Goal: Transaction & Acquisition: Purchase product/service

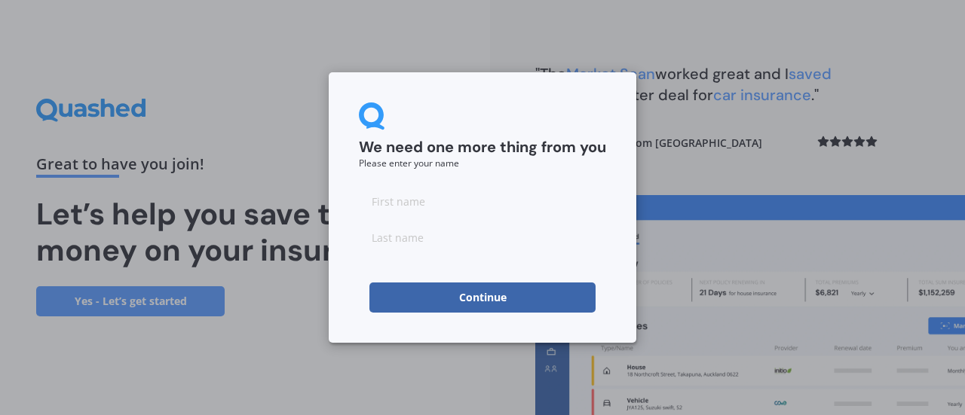
click at [403, 192] on input at bounding box center [482, 201] width 247 height 30
type input "[PERSON_NAME]"
click at [401, 223] on input at bounding box center [482, 237] width 247 height 30
type input "Rea"
click at [407, 295] on button "Continue" at bounding box center [482, 298] width 226 height 30
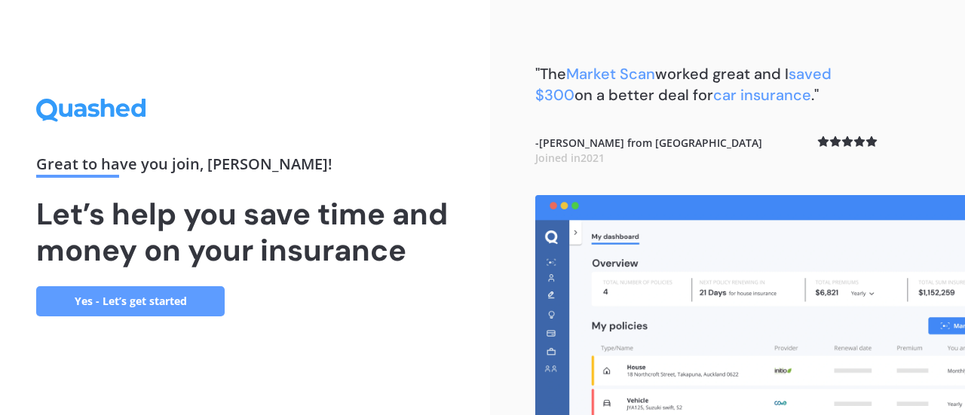
click at [183, 298] on link "Yes - Let’s get started" at bounding box center [130, 301] width 188 height 30
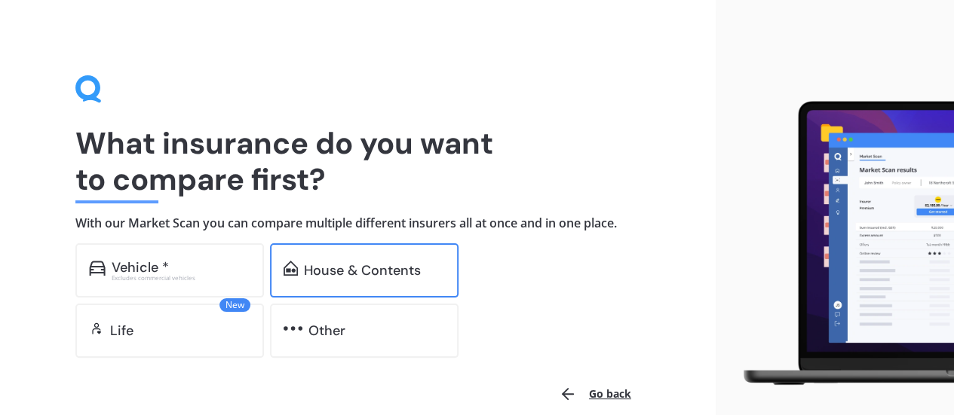
click at [384, 277] on div "House & Contents" at bounding box center [362, 270] width 117 height 15
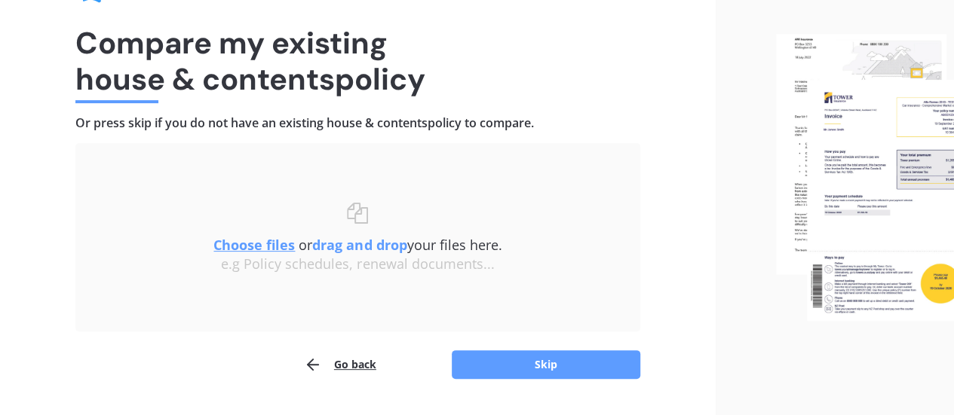
scroll to position [139, 0]
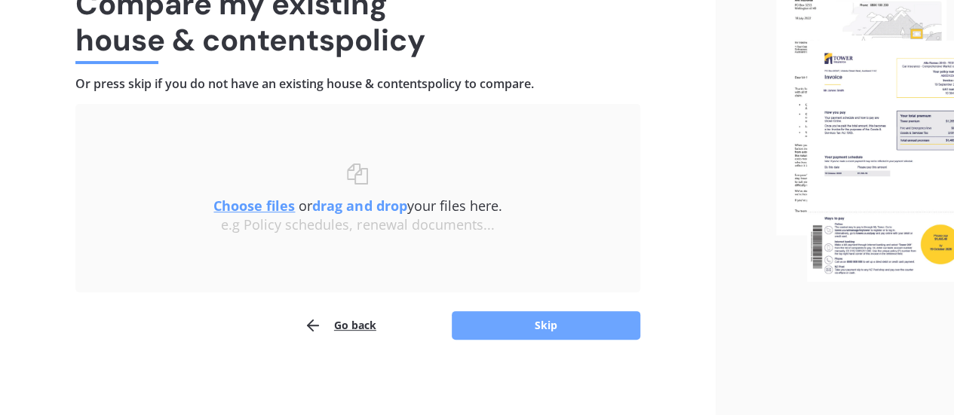
click at [577, 325] on button "Skip" at bounding box center [546, 325] width 188 height 29
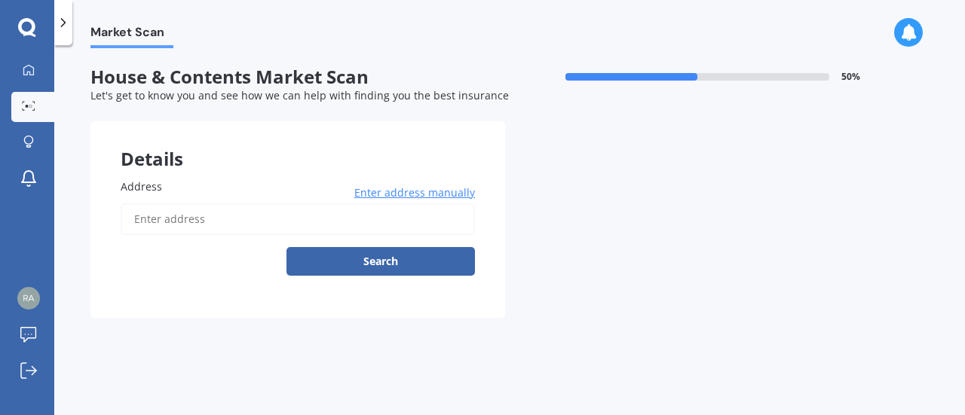
click at [178, 218] on input "Address" at bounding box center [298, 220] width 354 height 32
type input "[STREET_ADDRESS][PERSON_NAME]"
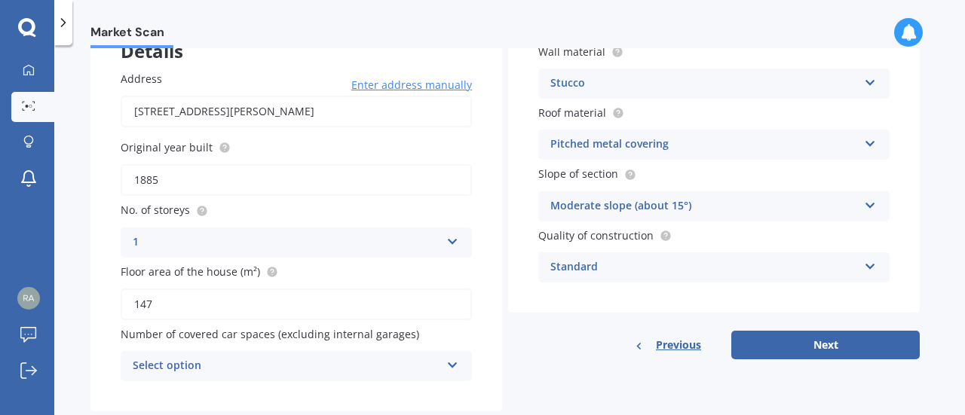
scroll to position [144, 0]
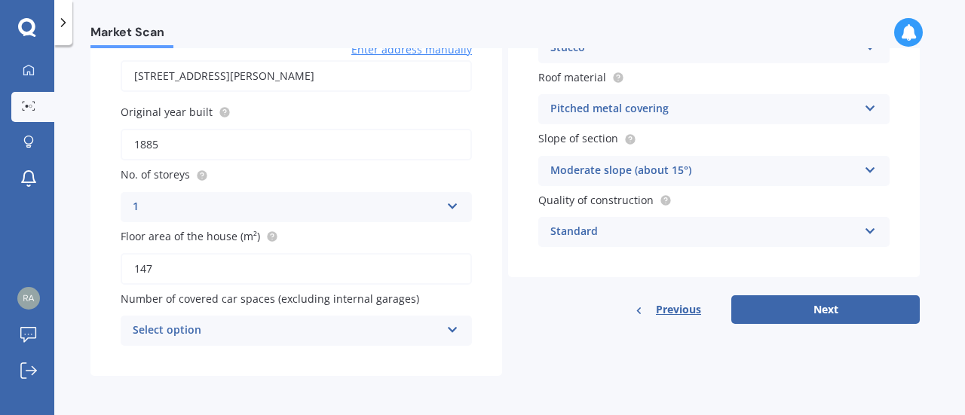
click at [430, 329] on div "Select option" at bounding box center [287, 331] width 308 height 18
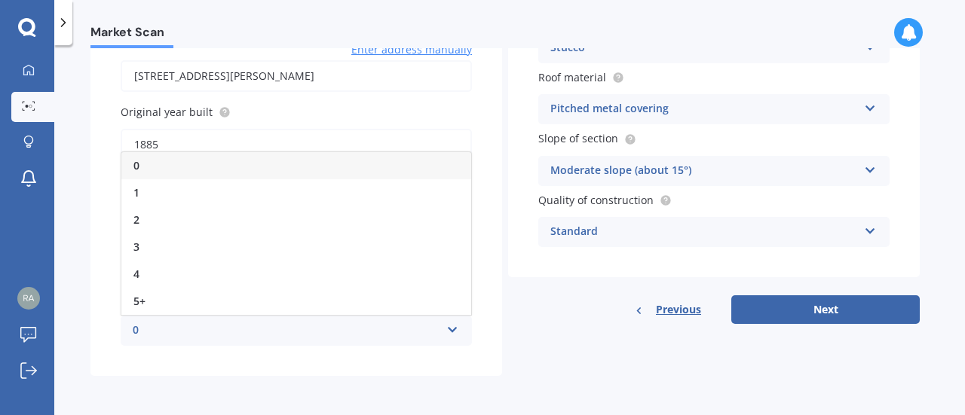
click at [180, 162] on div "0" at bounding box center [296, 165] width 350 height 27
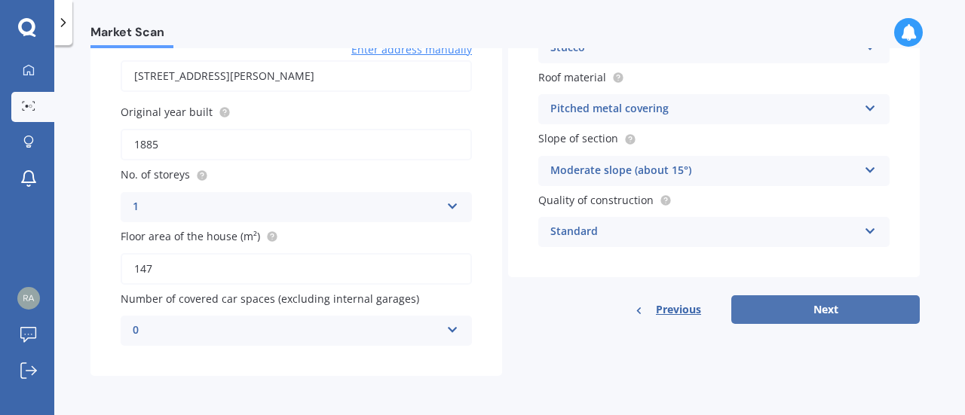
click at [837, 311] on button "Next" at bounding box center [825, 310] width 188 height 29
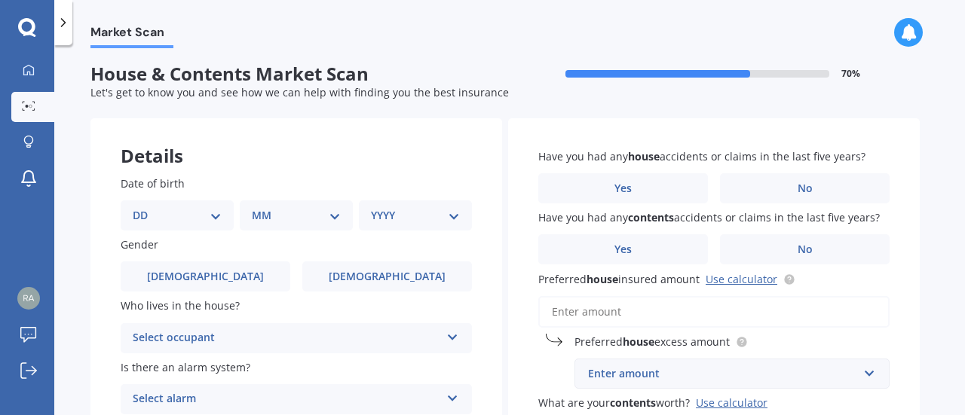
scroll to position [0, 0]
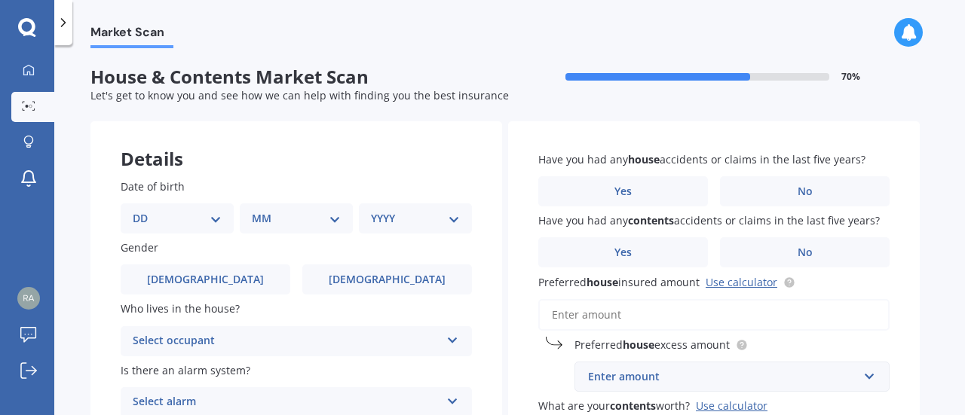
click at [209, 218] on select "DD 01 02 03 04 05 06 07 08 09 10 11 12 13 14 15 16 17 18 19 20 21 22 23 24 25 2…" at bounding box center [177, 218] width 89 height 17
select select "07"
click at [145, 210] on select "DD 01 02 03 04 05 06 07 08 09 10 11 12 13 14 15 16 17 18 19 20 21 22 23 24 25 2…" at bounding box center [177, 218] width 89 height 17
click at [296, 222] on select "MM 01 02 03 04 05 06 07 08 09 10 11 12" at bounding box center [299, 218] width 83 height 17
select select "02"
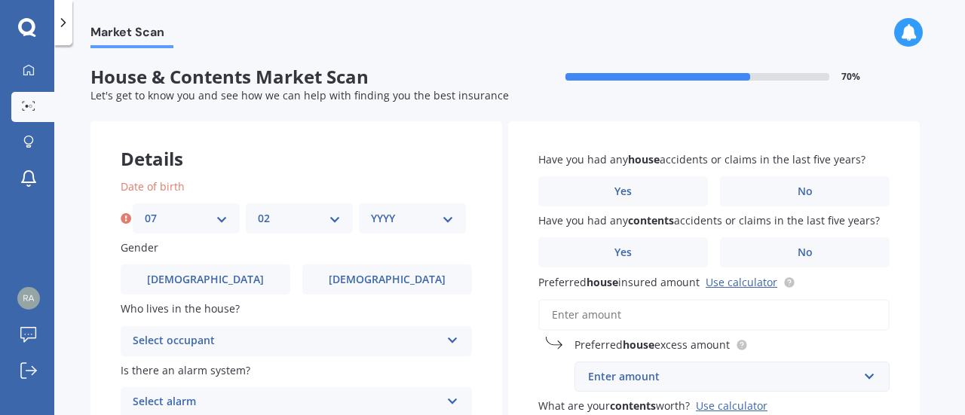
click at [258, 210] on select "MM 01 02 03 04 05 06 07 08 09 10 11 12" at bounding box center [299, 218] width 83 height 17
click at [198, 212] on select "DD 01 02 03 04 05 06 07 08 09 10 11 12 13 14 15 16 17 18 19 20 21 22 23 24 25 2…" at bounding box center [186, 218] width 83 height 17
click at [320, 162] on div "Details" at bounding box center [296, 143] width 412 height 45
click at [400, 216] on select "YYYY 2009 2008 2007 2006 2005 2004 2003 2002 2001 2000 1999 1998 1997 1996 1995…" at bounding box center [412, 218] width 83 height 17
click at [232, 218] on div "DD 01 02 03 04 05 06 07 08 09 10 11 12 13 14 15 16 17 18 19 20 21 22 23 24 25 2…" at bounding box center [186, 219] width 107 height 30
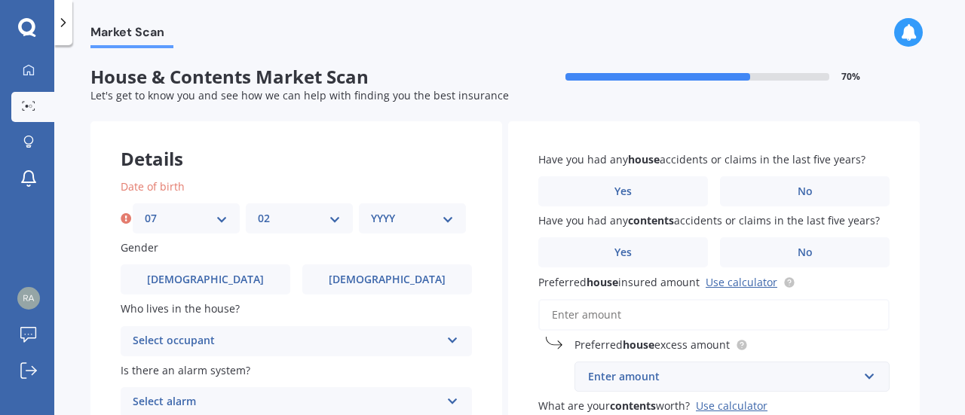
click at [215, 218] on select "DD 01 02 03 04 05 06 07 08 09 10 11 12 13 14 15 16 17 18 19 20 21 22 23 24 25 2…" at bounding box center [186, 218] width 83 height 17
click at [293, 170] on div "Date of birth DD 01 02 03 04 05 06 07 08 09 10 11 12 13 14 15 16 17 18 19 20 21…" at bounding box center [296, 329] width 412 height 360
click at [437, 205] on div "YYYY 2009 2008 2007 2006 2005 2004 2003 2002 2001 2000 1999 1998 1997 1996 1995…" at bounding box center [412, 219] width 107 height 30
click at [429, 216] on select "YYYY 2009 2008 2007 2006 2005 2004 2003 2002 2001 2000 1999 1998 1997 1996 1995…" at bounding box center [412, 218] width 83 height 17
select select "1994"
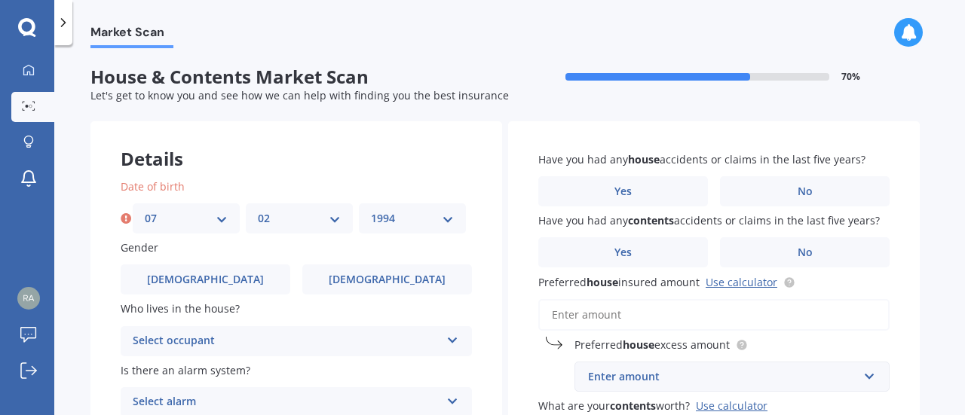
click at [371, 210] on select "YYYY 2009 2008 2007 2006 2005 2004 2003 2002 2001 2000 1999 1998 1997 1996 1995…" at bounding box center [412, 218] width 83 height 17
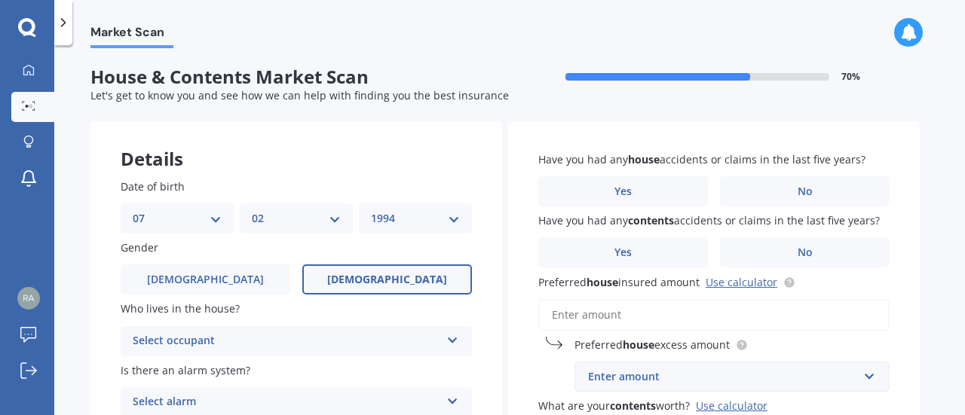
click at [351, 289] on label "[DEMOGRAPHIC_DATA]" at bounding box center [387, 280] width 170 height 30
click at [0, 0] on input "[DEMOGRAPHIC_DATA]" at bounding box center [0, 0] width 0 height 0
click at [281, 340] on div "Select occupant" at bounding box center [287, 341] width 308 height 18
click at [255, 377] on div "Owner" at bounding box center [296, 370] width 350 height 27
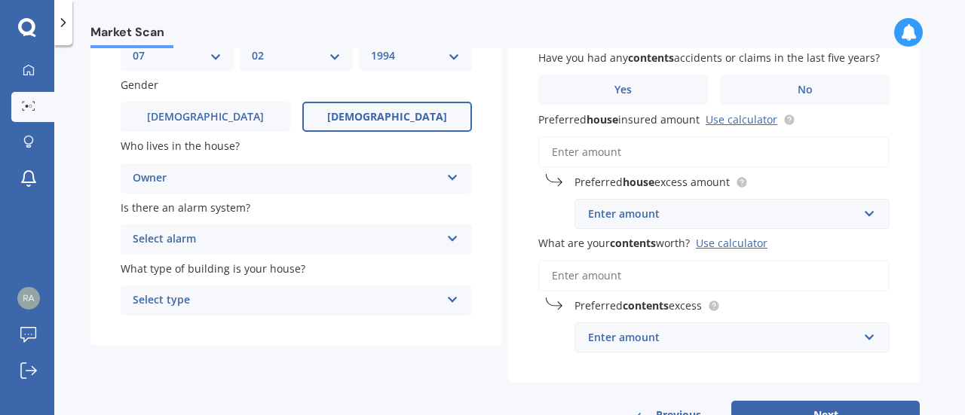
scroll to position [166, 0]
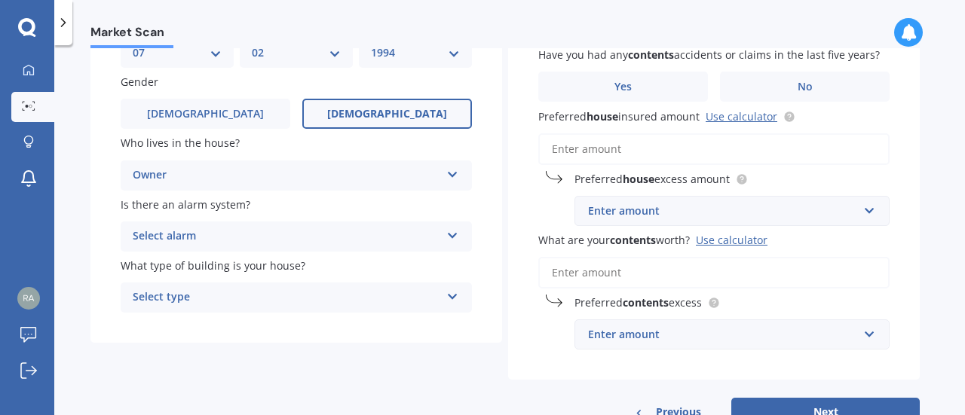
click at [363, 234] on div "Select alarm" at bounding box center [287, 237] width 308 height 18
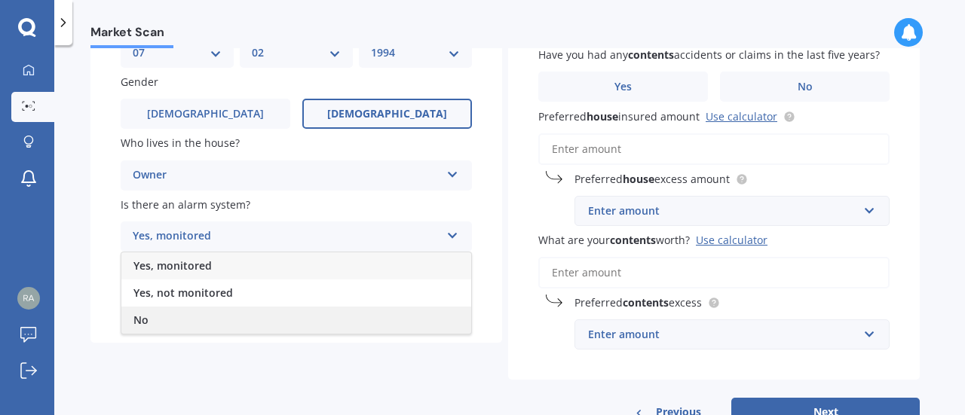
click at [232, 320] on div "No" at bounding box center [296, 320] width 350 height 27
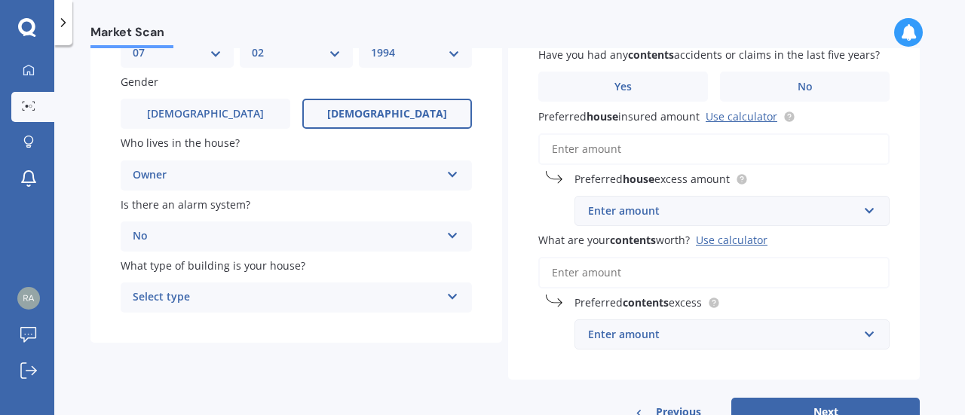
click at [236, 308] on div "Select type Freestanding Multi-unit (in a block of 6 or less) Multi-unit (in a …" at bounding box center [296, 298] width 351 height 30
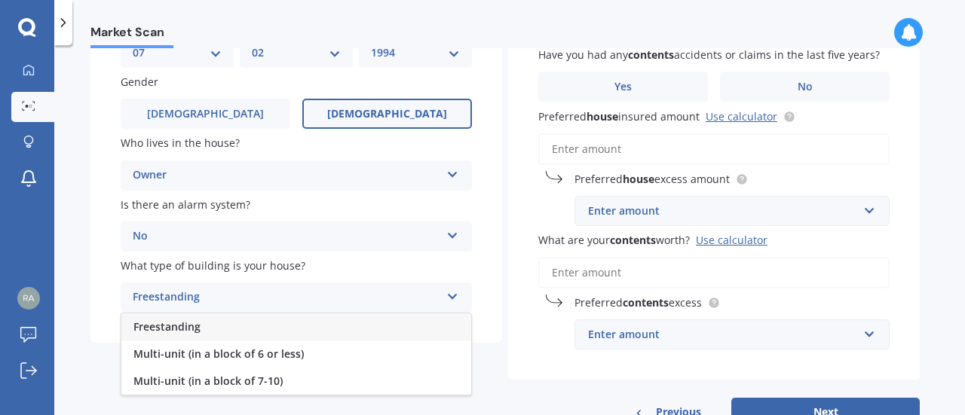
click at [225, 337] on div "Freestanding" at bounding box center [296, 327] width 350 height 27
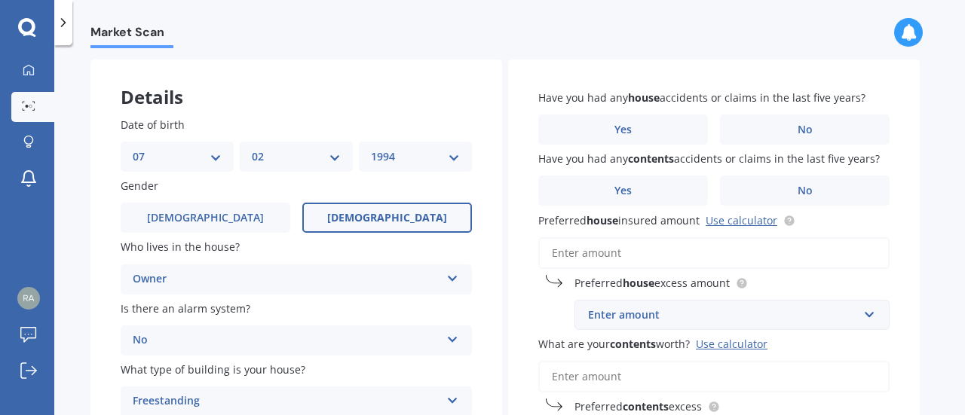
scroll to position [62, 0]
click at [790, 131] on label "No" at bounding box center [805, 130] width 170 height 30
click at [0, 0] on input "No" at bounding box center [0, 0] width 0 height 0
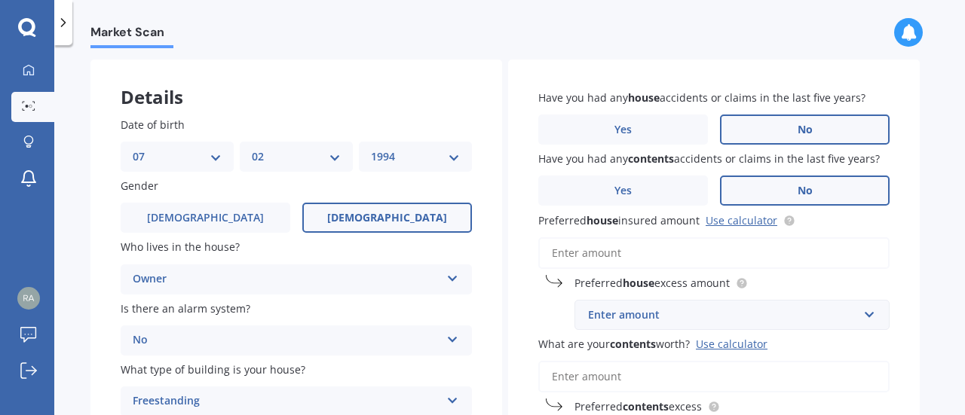
click at [802, 191] on span "No" at bounding box center [805, 191] width 15 height 13
click at [0, 0] on input "No" at bounding box center [0, 0] width 0 height 0
click at [738, 221] on link "Use calculator" at bounding box center [742, 220] width 72 height 14
click at [656, 258] on input "Preferred house insured amount Use calculator" at bounding box center [713, 253] width 351 height 32
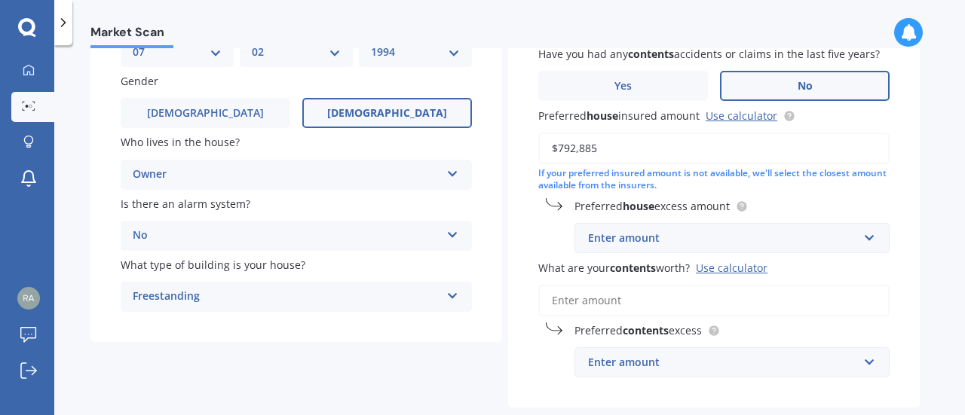
scroll to position [170, 0]
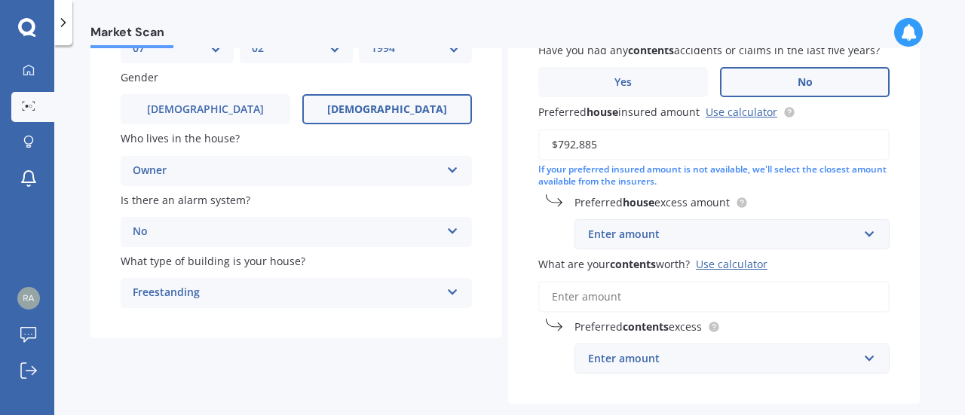
type input "$792,885"
click at [669, 240] on div "Enter amount" at bounding box center [723, 234] width 270 height 17
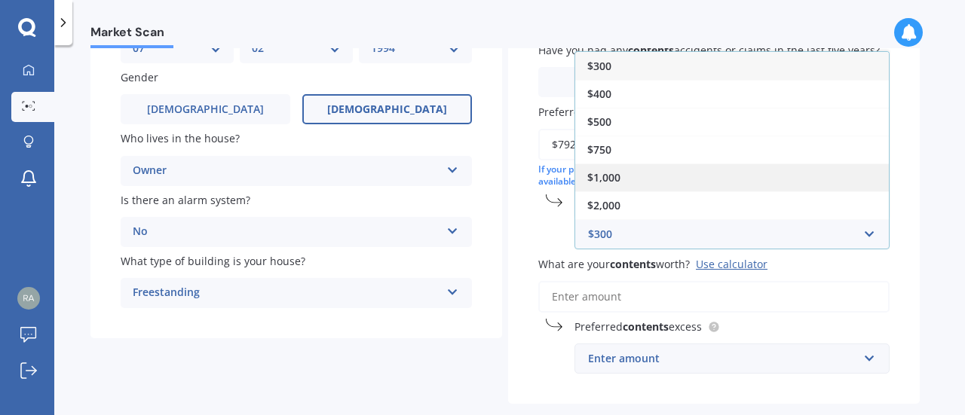
click at [643, 183] on div "$1,000" at bounding box center [732, 178] width 314 height 28
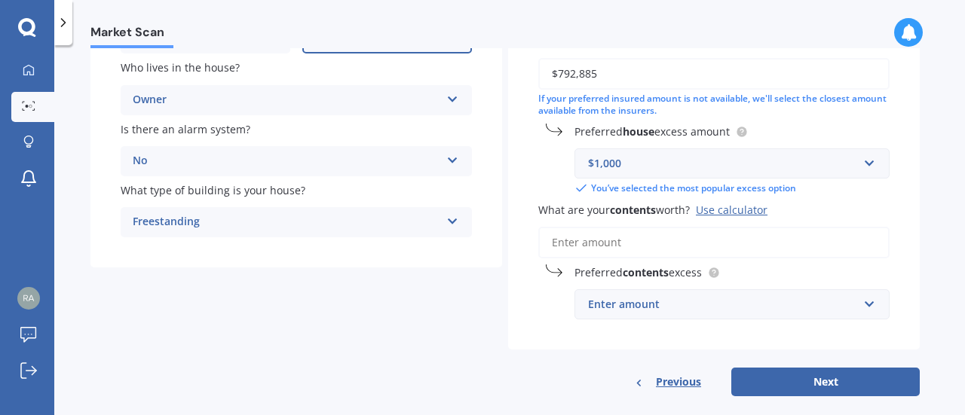
scroll to position [242, 0]
click at [675, 247] on input "What are your contents worth? Use calculator" at bounding box center [713, 242] width 351 height 32
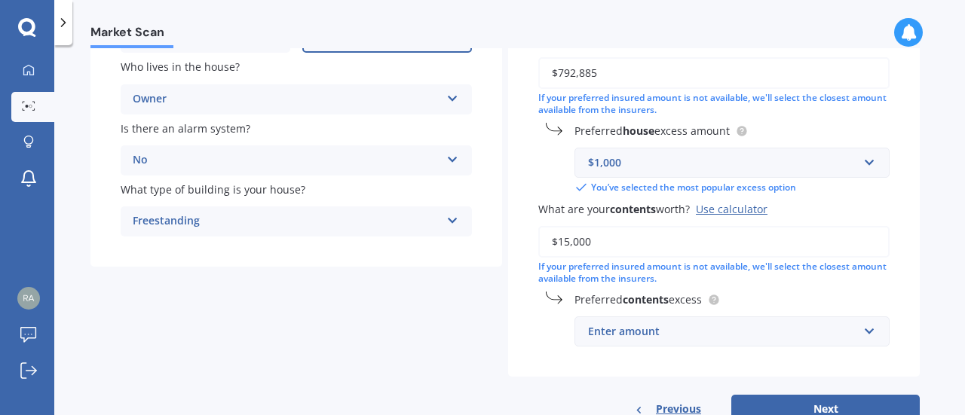
type input "$15,000"
click at [707, 332] on div "Enter amount" at bounding box center [723, 331] width 270 height 17
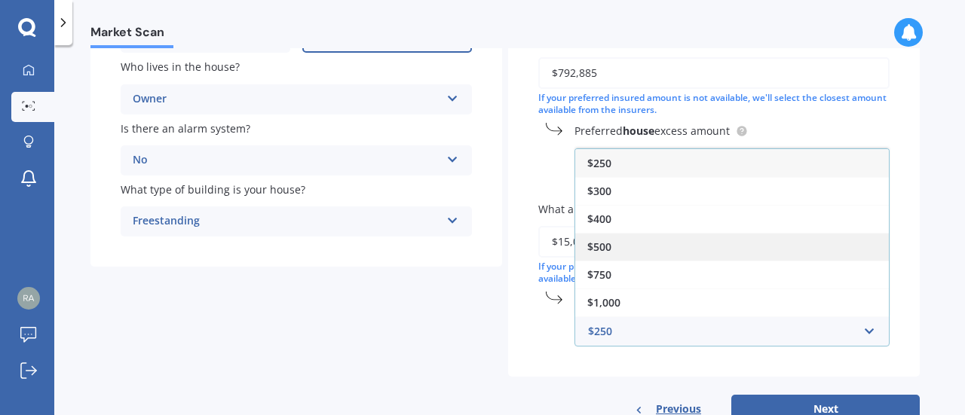
click at [622, 248] on div "$500" at bounding box center [732, 247] width 314 height 28
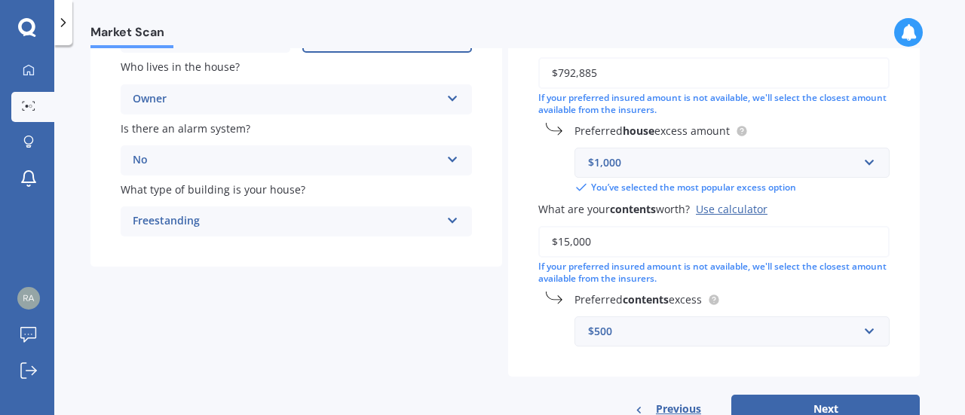
scroll to position [291, 0]
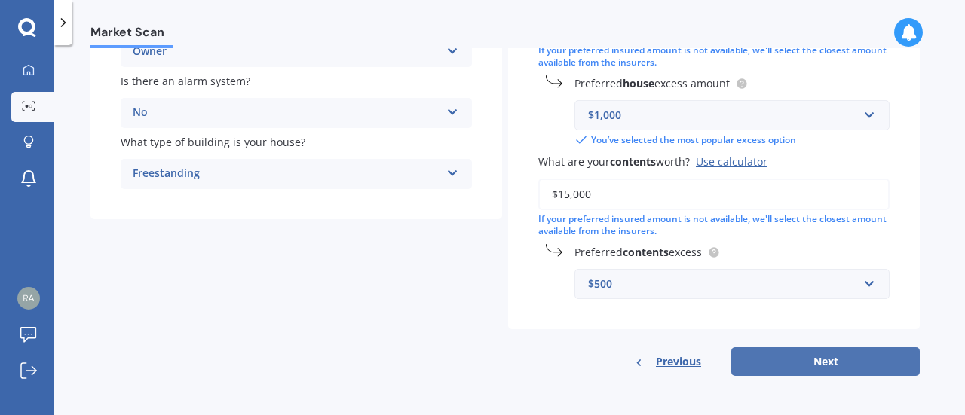
click at [846, 354] on button "Next" at bounding box center [825, 362] width 188 height 29
select select "07"
select select "02"
select select "1994"
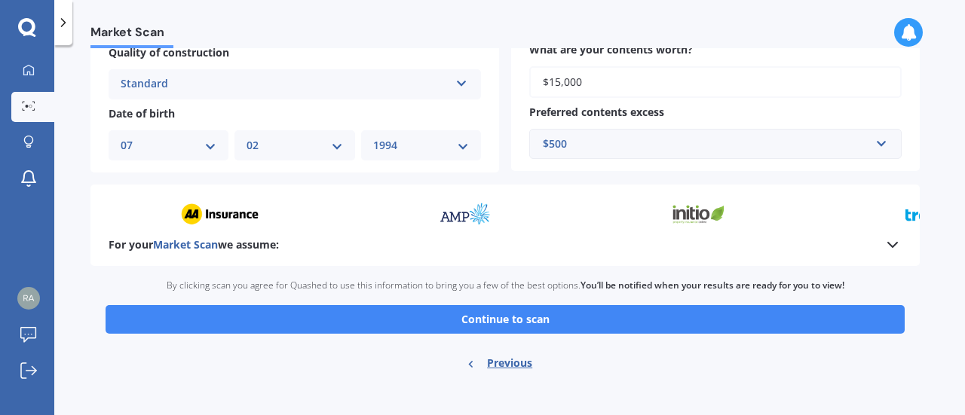
scroll to position [596, 0]
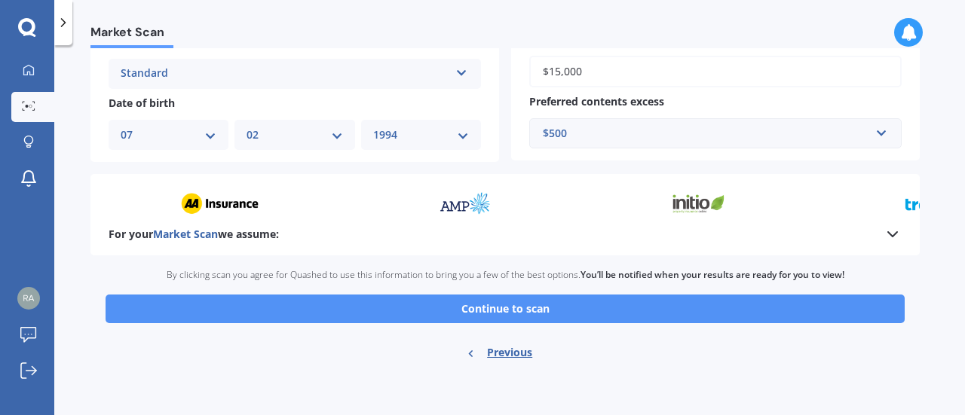
click at [536, 312] on button "Continue to scan" at bounding box center [505, 309] width 799 height 29
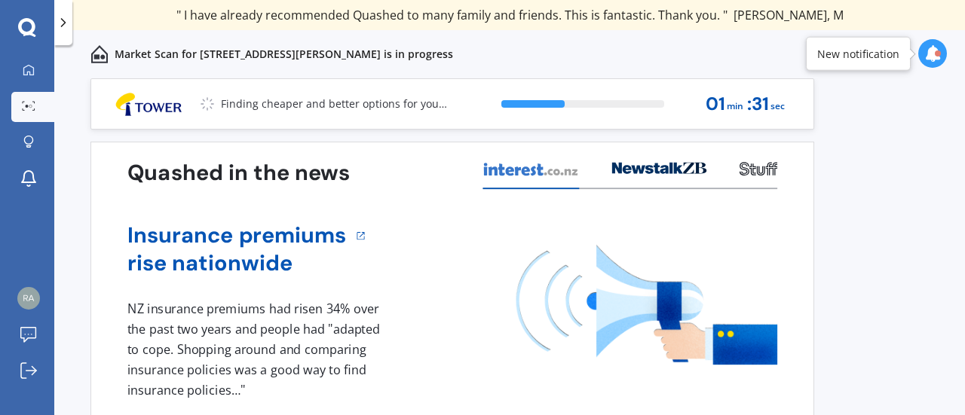
scroll to position [2, 0]
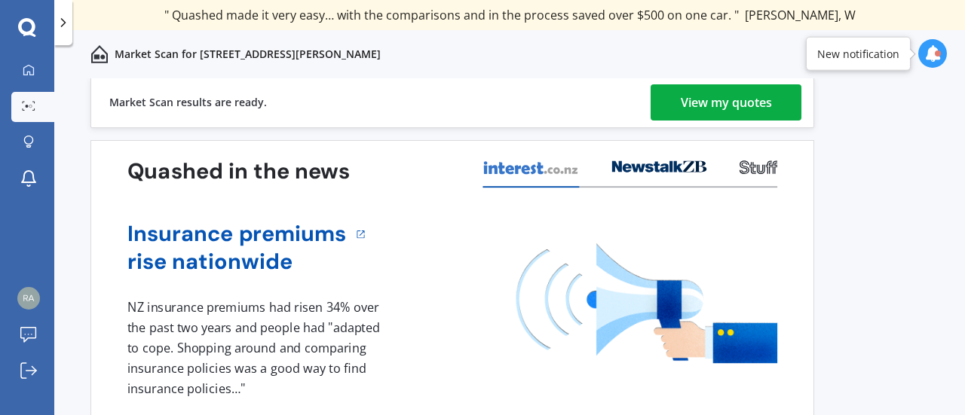
click at [752, 95] on div "View my quotes" at bounding box center [726, 102] width 91 height 36
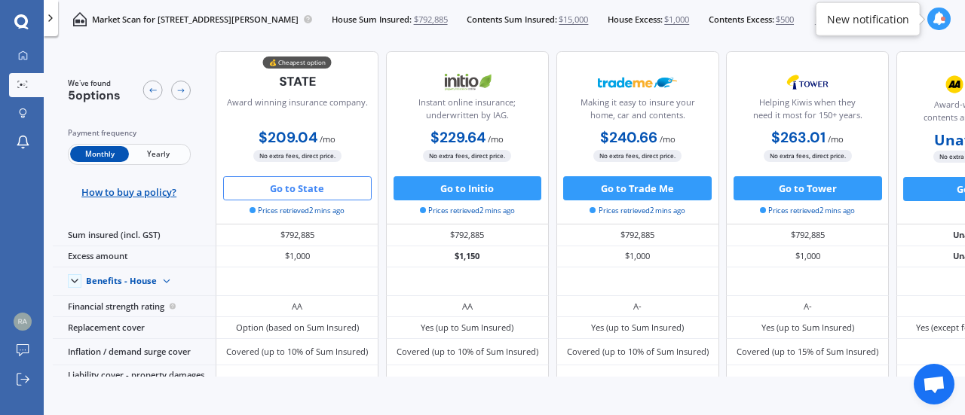
click at [312, 189] on button "Go to State" at bounding box center [297, 188] width 149 height 24
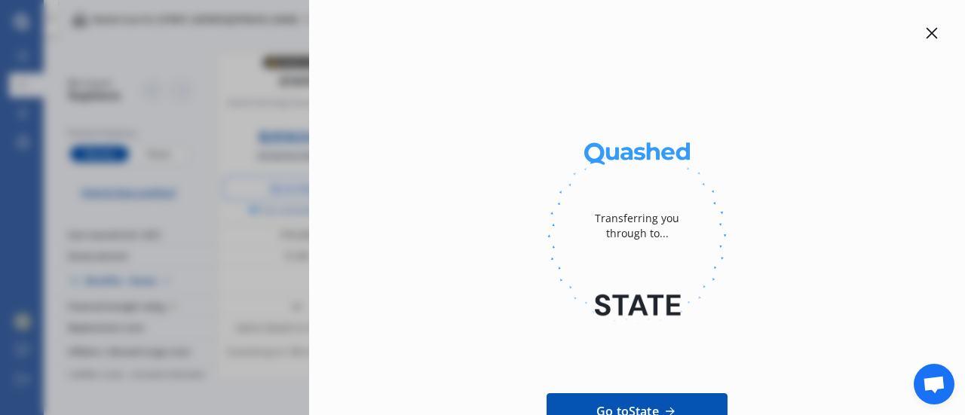
click at [926, 27] on icon at bounding box center [932, 33] width 12 height 12
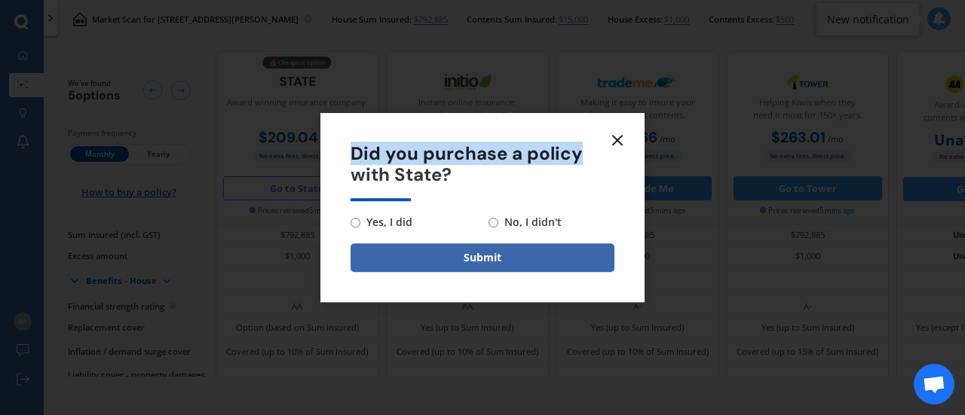
drag, startPoint x: 590, startPoint y: 161, endPoint x: 618, endPoint y: 136, distance: 37.4
click at [618, 136] on div "Did you purchase a policy with State? Yes, I did No, I didn't Submit" at bounding box center [482, 208] width 324 height 190
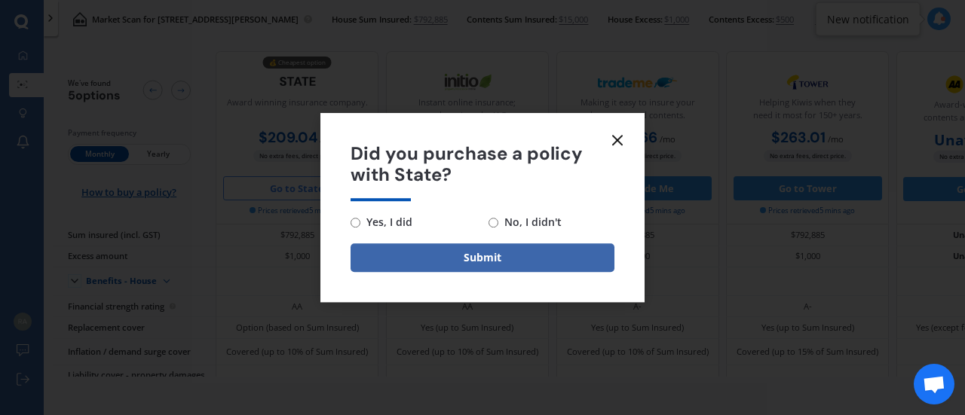
click at [501, 227] on span "No, I didn't" at bounding box center [529, 222] width 63 height 18
click at [498, 227] on input "No, I didn't" at bounding box center [494, 223] width 10 height 10
radio input "true"
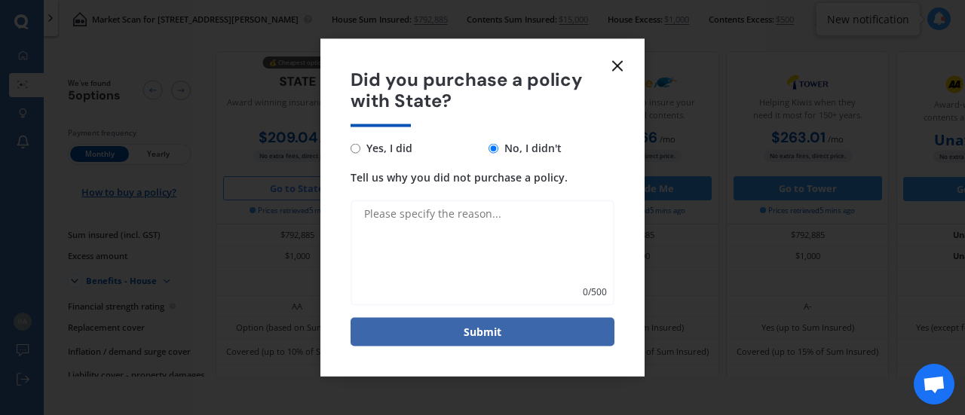
click at [621, 66] on icon at bounding box center [617, 66] width 18 height 18
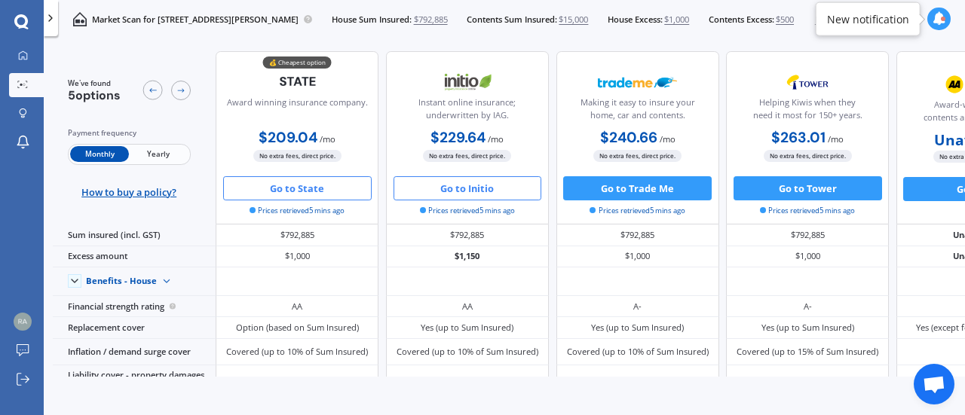
click at [501, 185] on button "Go to Initio" at bounding box center [468, 188] width 149 height 24
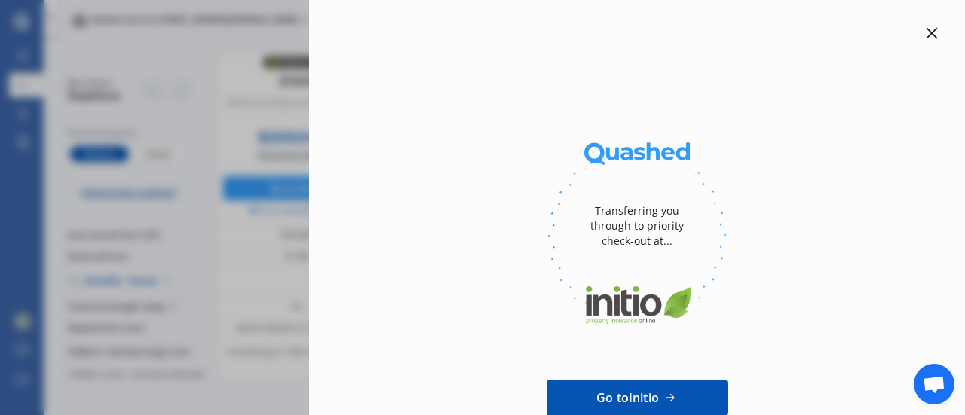
click at [927, 27] on icon at bounding box center [932, 33] width 12 height 12
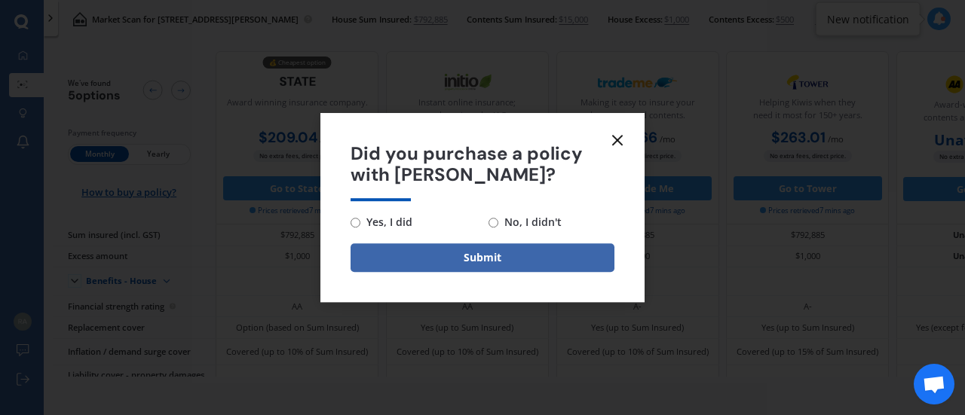
click at [497, 219] on input "No, I didn't" at bounding box center [494, 223] width 10 height 10
radio input "true"
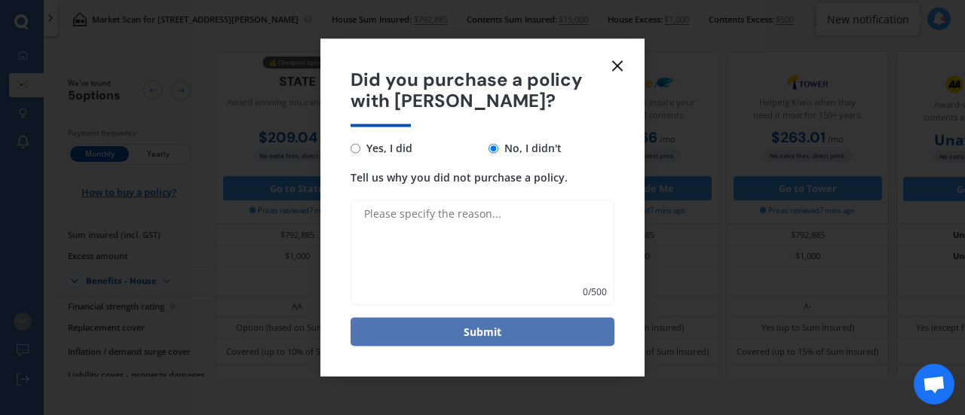
click at [483, 339] on button "Submit" at bounding box center [483, 332] width 264 height 29
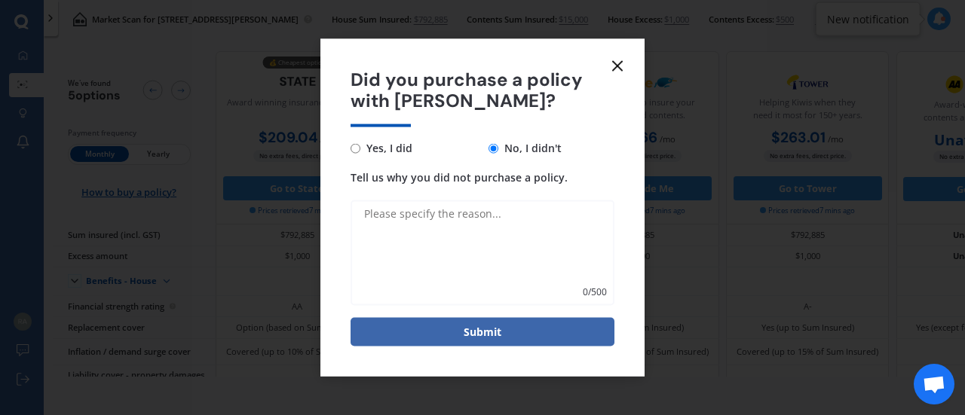
click at [617, 64] on line at bounding box center [617, 65] width 9 height 9
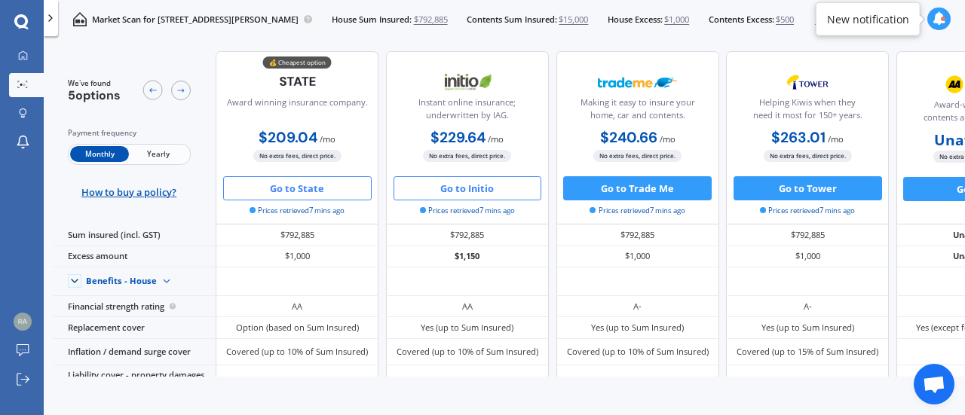
click at [329, 190] on button "Go to State" at bounding box center [297, 188] width 149 height 24
